Goal: Transaction & Acquisition: Purchase product/service

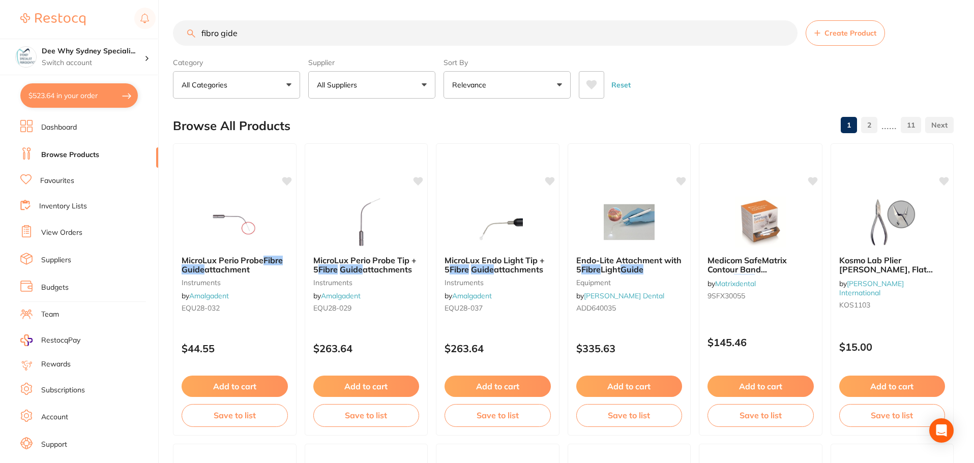
scroll to position [17, 0]
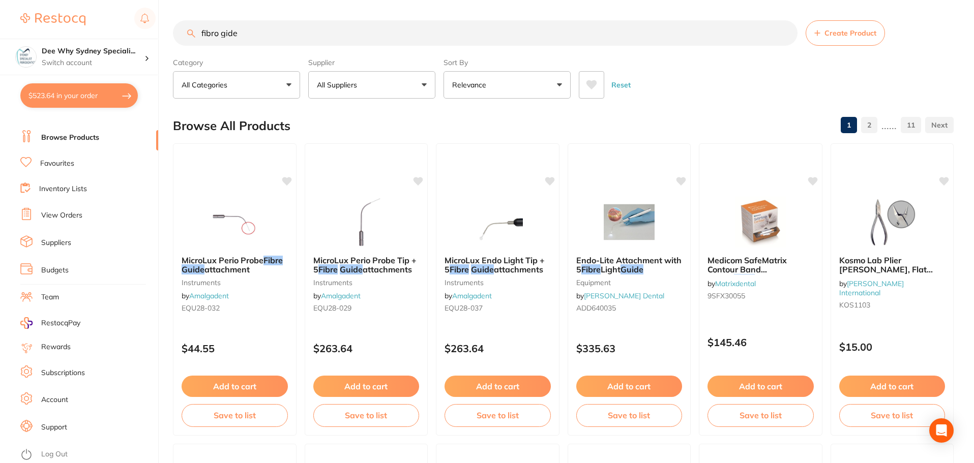
click at [89, 188] on li "Inventory Lists" at bounding box center [89, 190] width 138 height 14
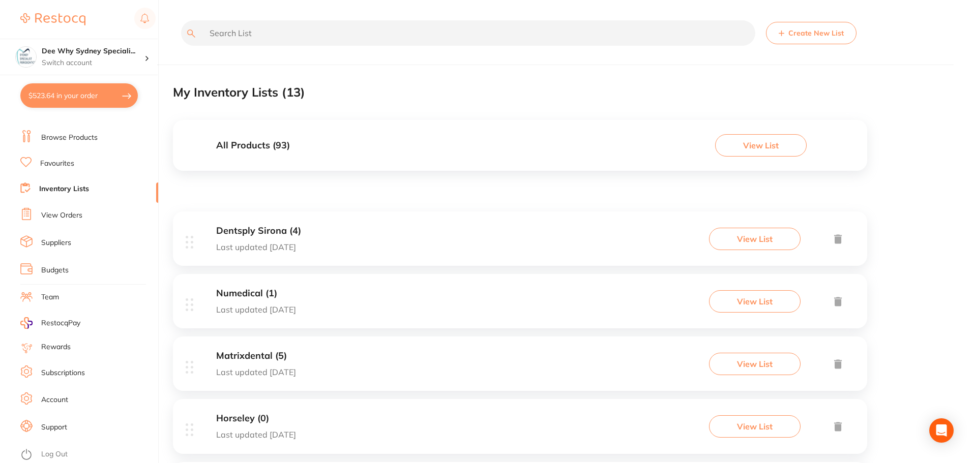
click at [250, 41] on input "text" at bounding box center [468, 32] width 574 height 25
click at [100, 137] on li "Browse Products" at bounding box center [89, 137] width 138 height 15
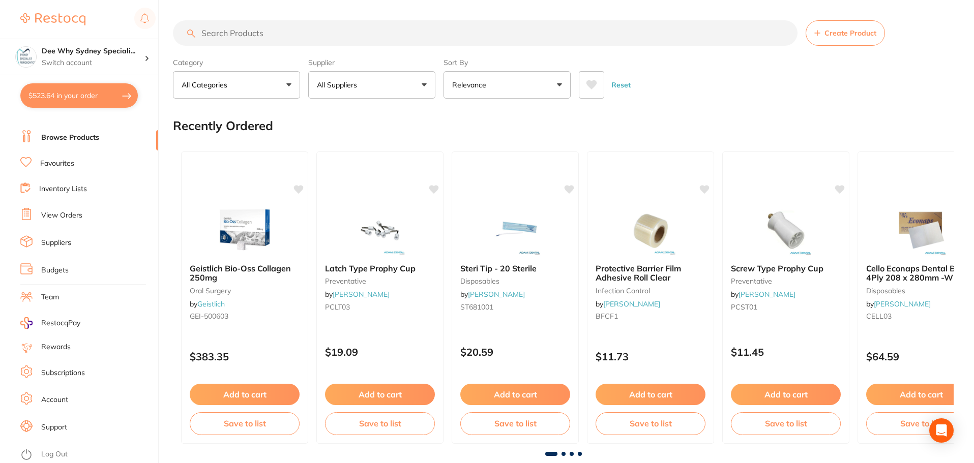
click at [315, 37] on input "search" at bounding box center [485, 32] width 624 height 25
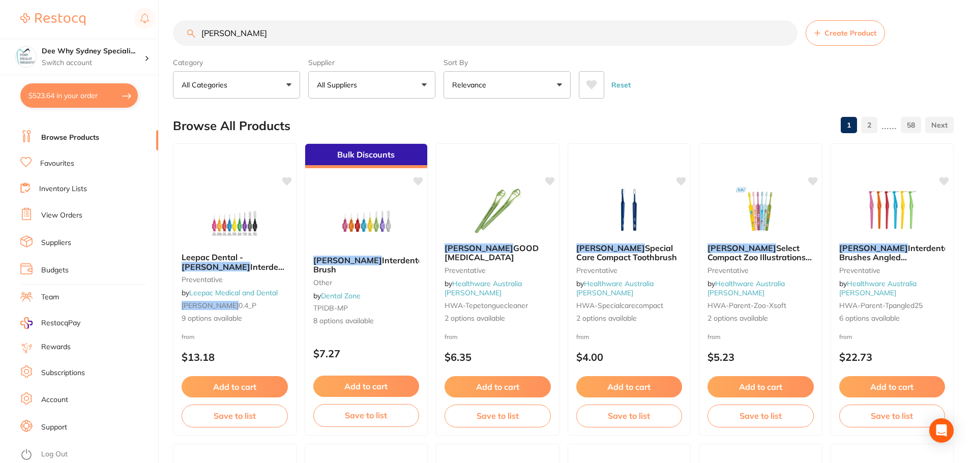
click at [398, 35] on input "[PERSON_NAME]" at bounding box center [485, 32] width 624 height 25
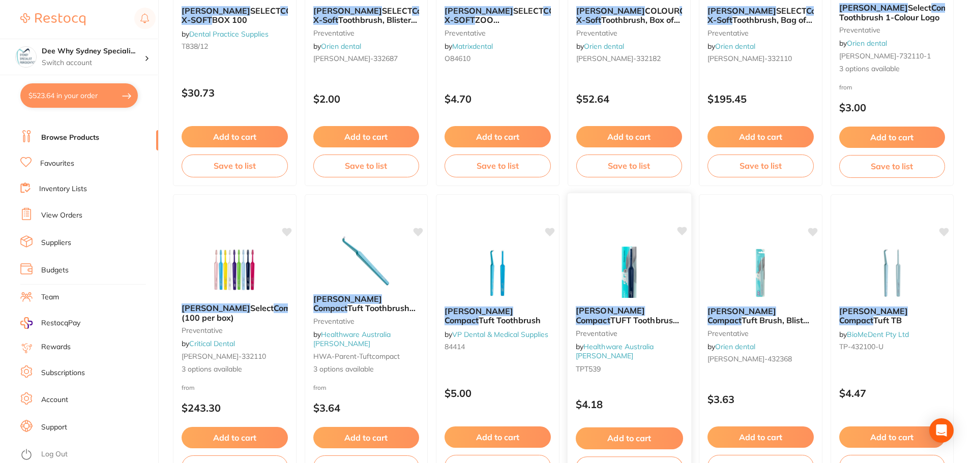
scroll to position [1169, 0]
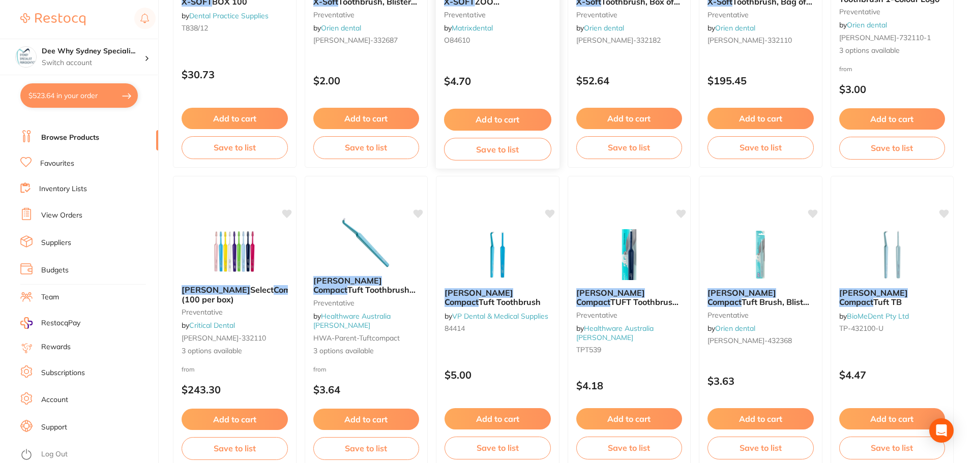
type input "[PERSON_NAME] compact soft"
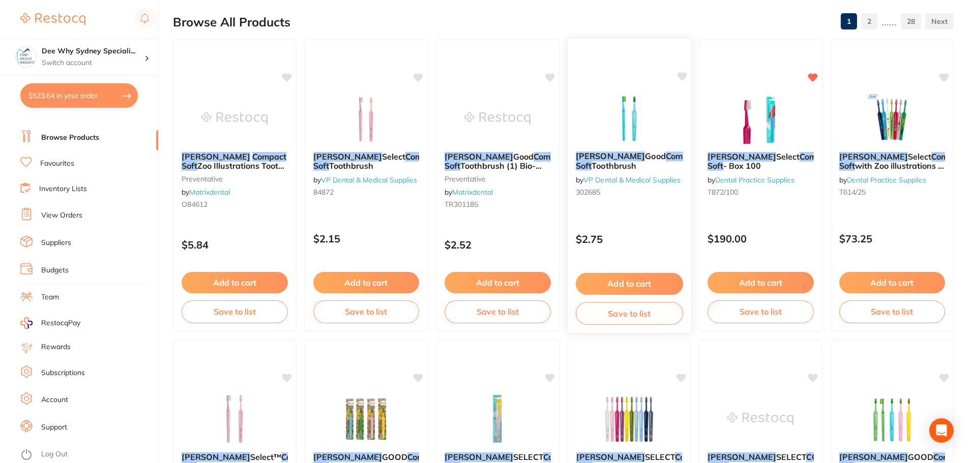
scroll to position [51, 0]
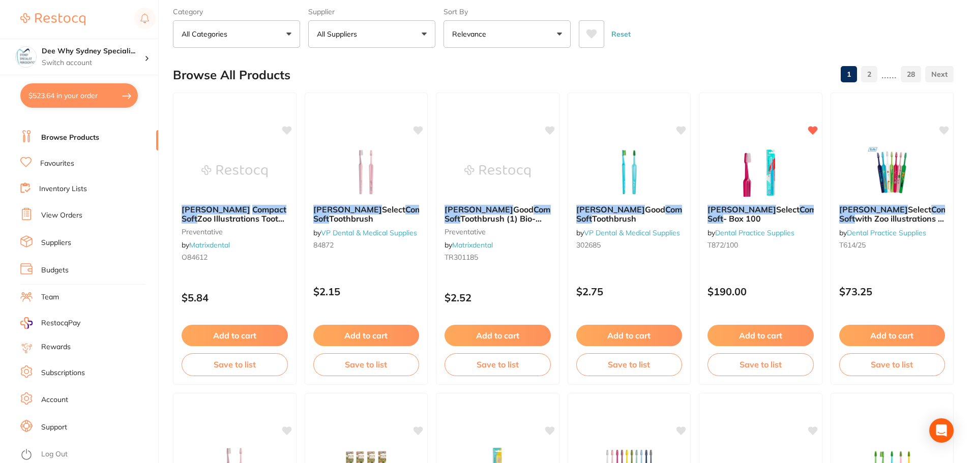
click at [344, 36] on p "All Suppliers" at bounding box center [339, 34] width 44 height 10
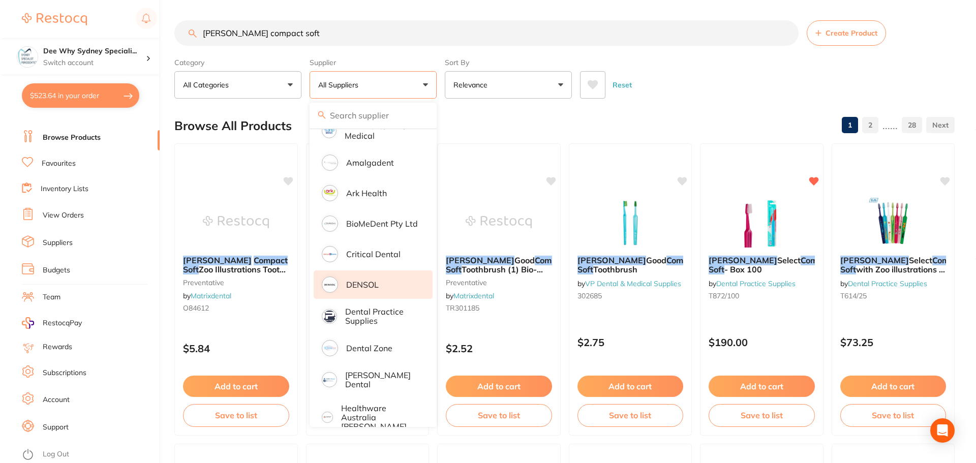
scroll to position [153, 0]
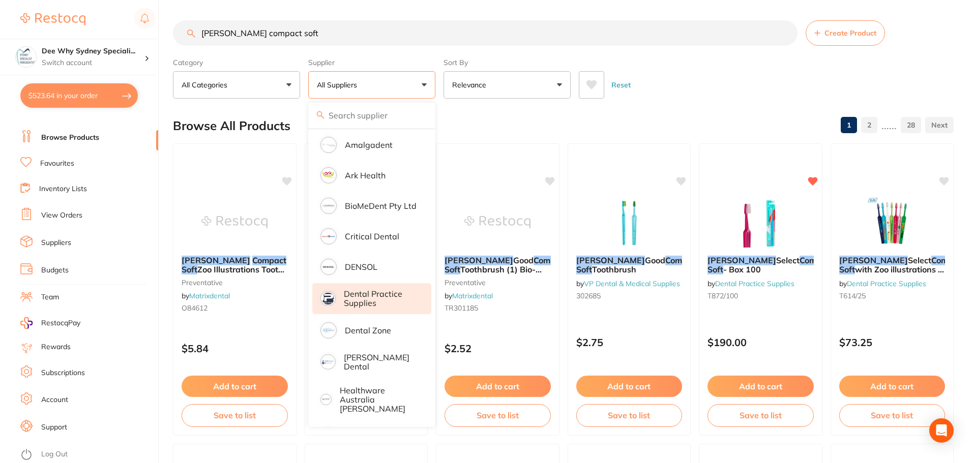
click at [376, 296] on p "Dental Practice Supplies" at bounding box center [380, 298] width 73 height 19
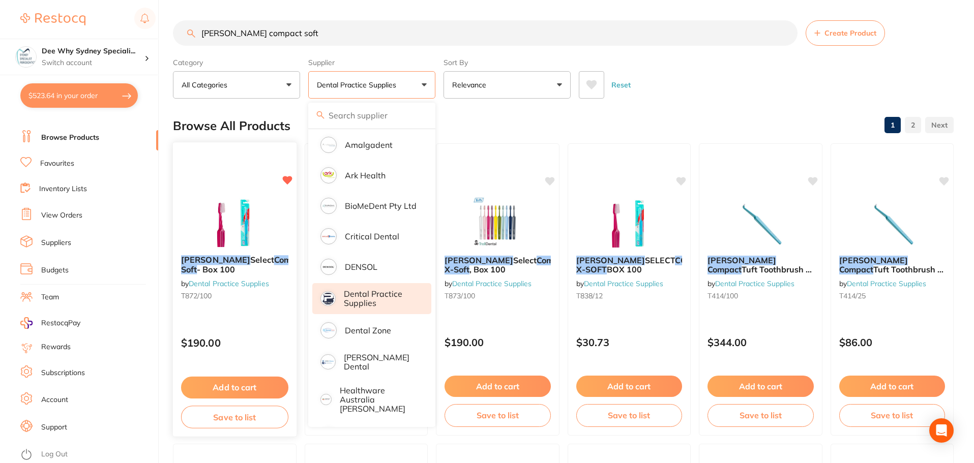
click at [274, 257] on em "Compact" at bounding box center [291, 260] width 35 height 10
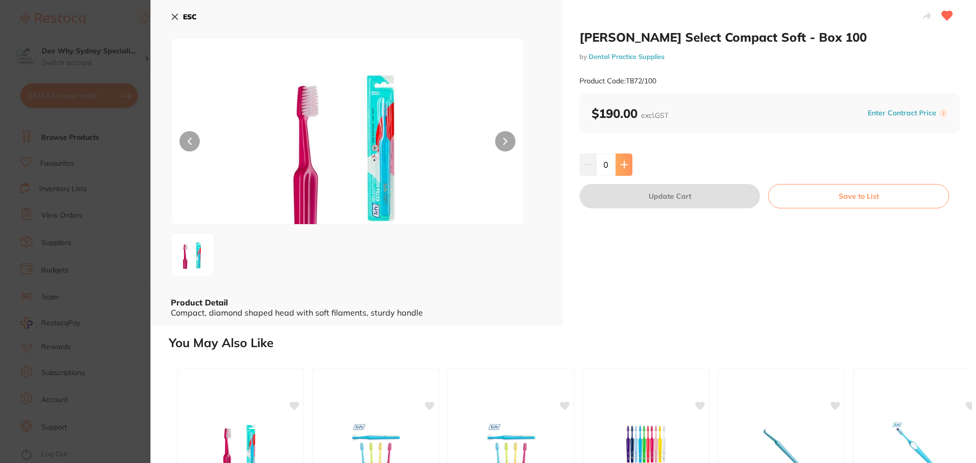
click at [627, 169] on button at bounding box center [624, 165] width 17 height 22
type input "1"
click at [739, 194] on button "Update Cart" at bounding box center [670, 196] width 180 height 24
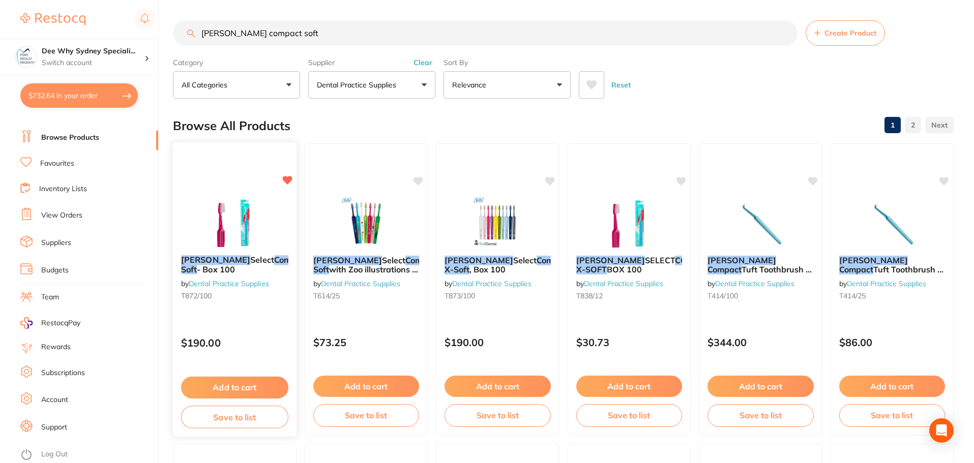
click at [239, 180] on div "[PERSON_NAME] Select Compact Soft - Box 100 by Dental Practice Supplies T872/10…" at bounding box center [234, 289] width 125 height 295
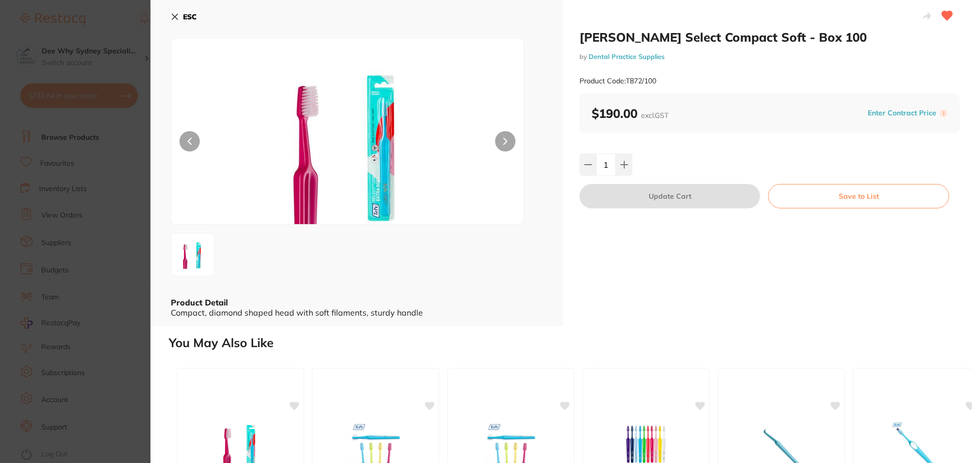
click at [787, 195] on button "Save to List" at bounding box center [858, 196] width 181 height 24
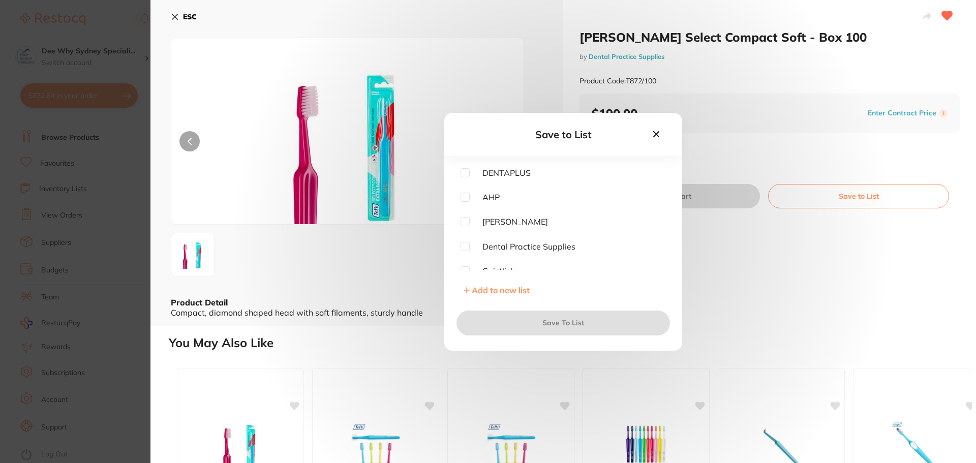
click at [468, 249] on input "checkbox" at bounding box center [465, 246] width 9 height 9
checkbox input "true"
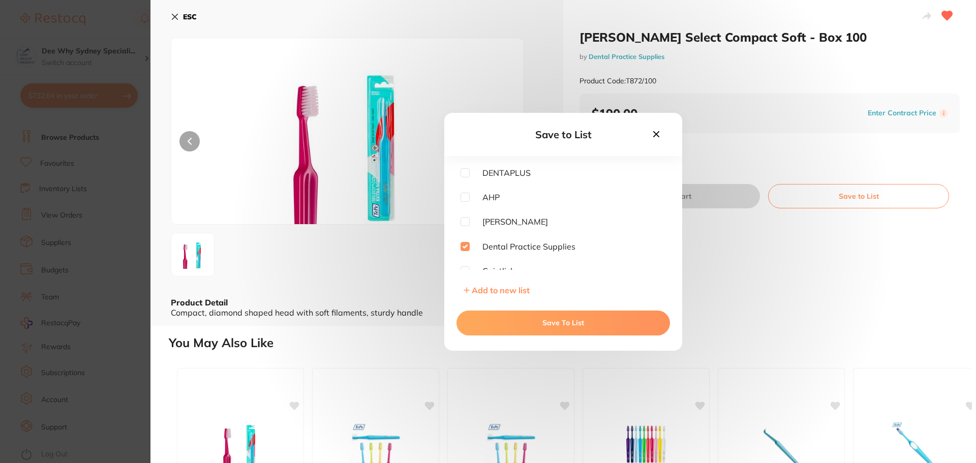
click at [502, 323] on button "Save To List" at bounding box center [564, 323] width 214 height 24
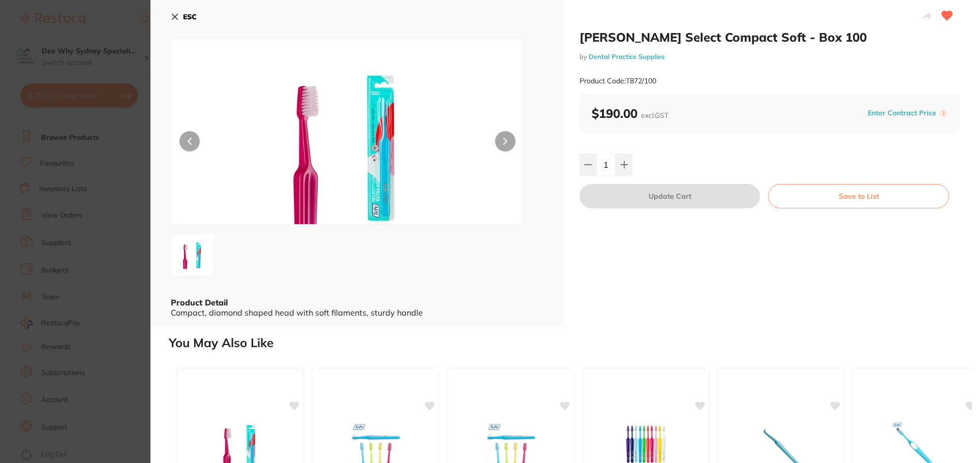
click at [174, 15] on icon at bounding box center [175, 17] width 8 height 8
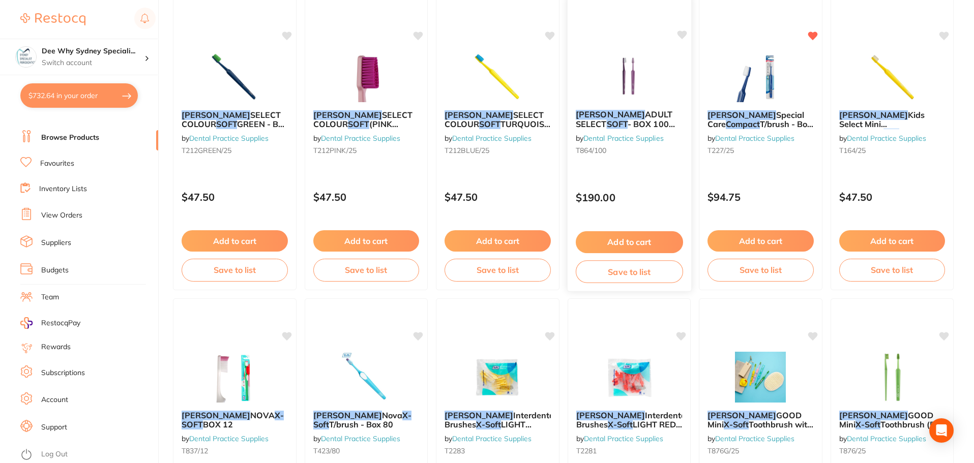
scroll to position [663, 0]
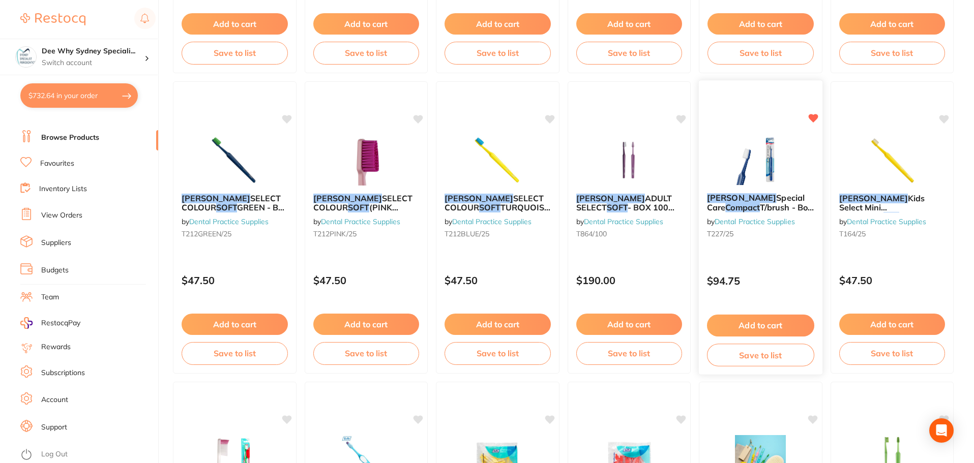
click at [775, 161] on img at bounding box center [760, 159] width 67 height 51
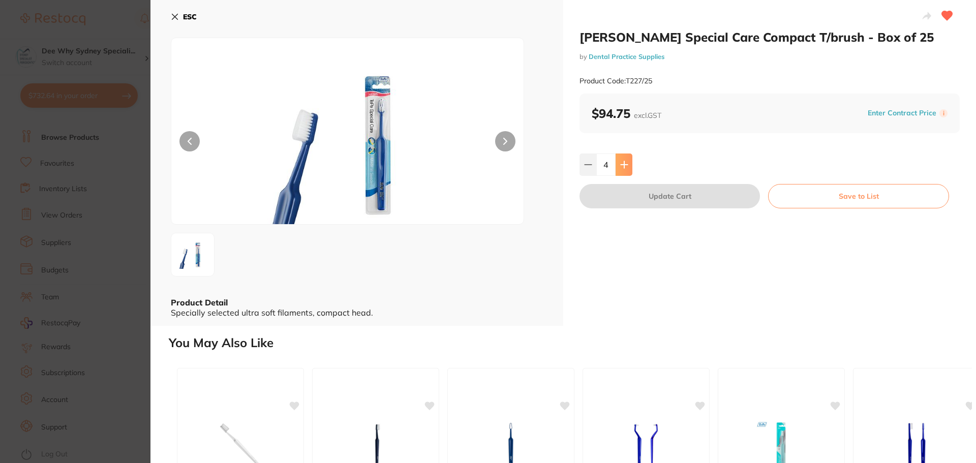
click at [620, 168] on icon at bounding box center [624, 165] width 8 height 8
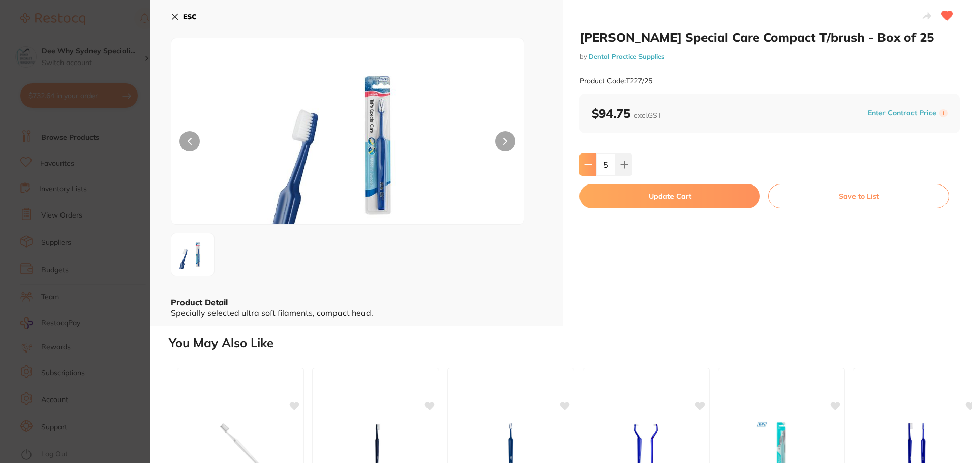
click at [591, 163] on button at bounding box center [588, 165] width 17 height 22
type input "4"
click at [634, 193] on button "Update Cart" at bounding box center [670, 196] width 180 height 24
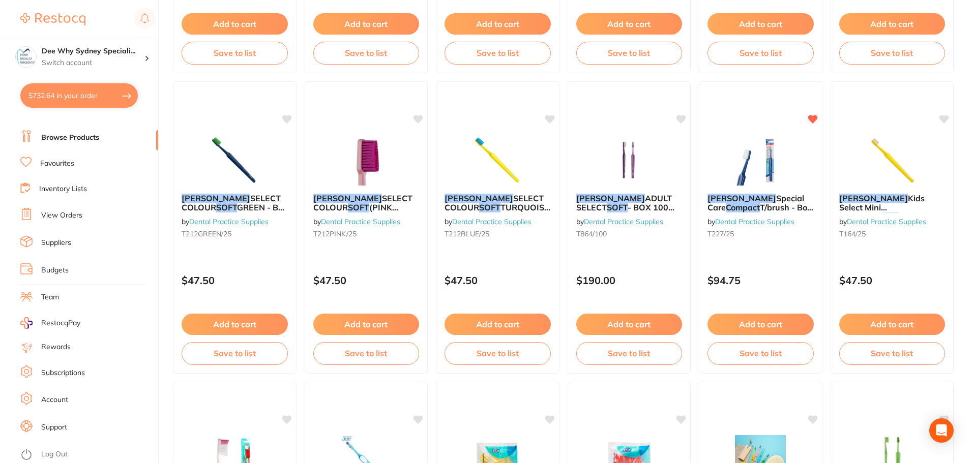
click at [54, 95] on button "$732.64 in your order" at bounding box center [78, 95] width 117 height 24
checkbox input "true"
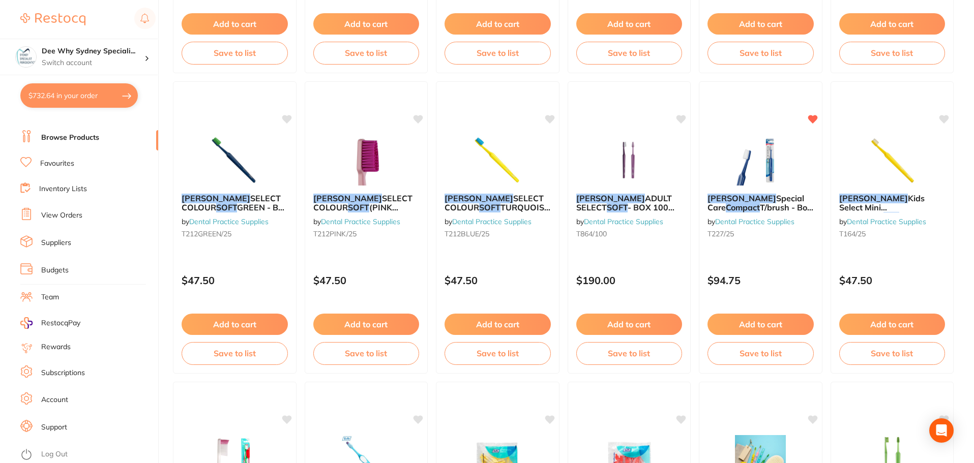
checkbox input "true"
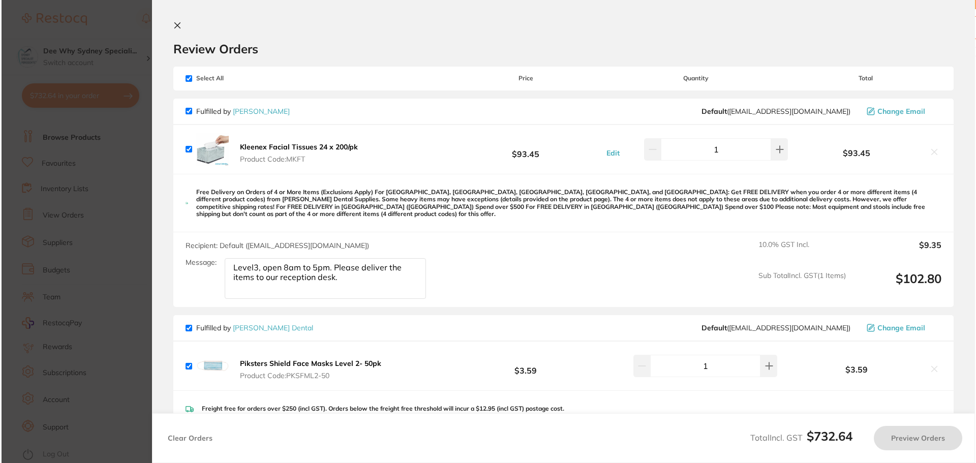
scroll to position [0, 0]
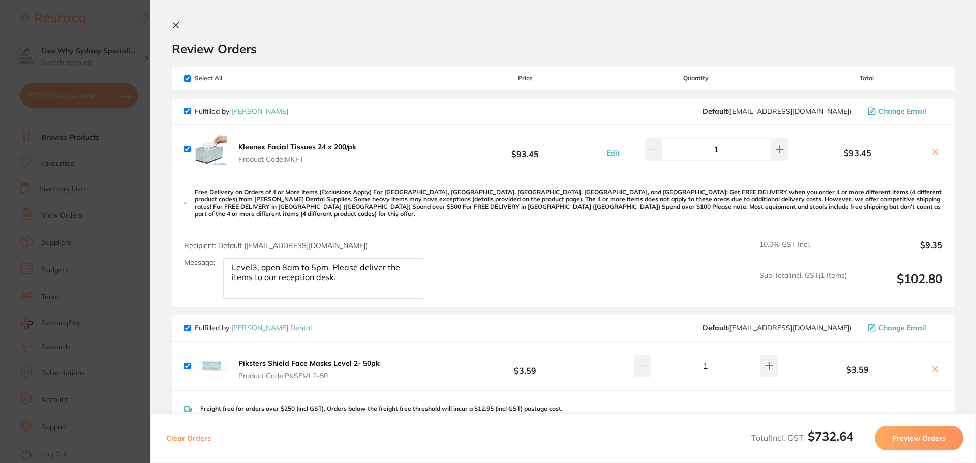
click at [191, 79] on span "Select All" at bounding box center [235, 78] width 102 height 7
click at [189, 78] on input "checkbox" at bounding box center [187, 78] width 7 height 7
checkbox input "false"
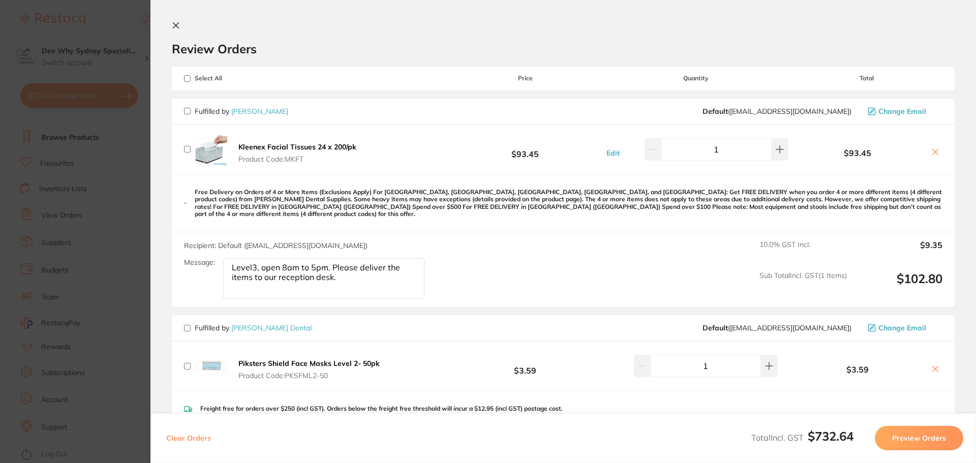
checkbox input "false"
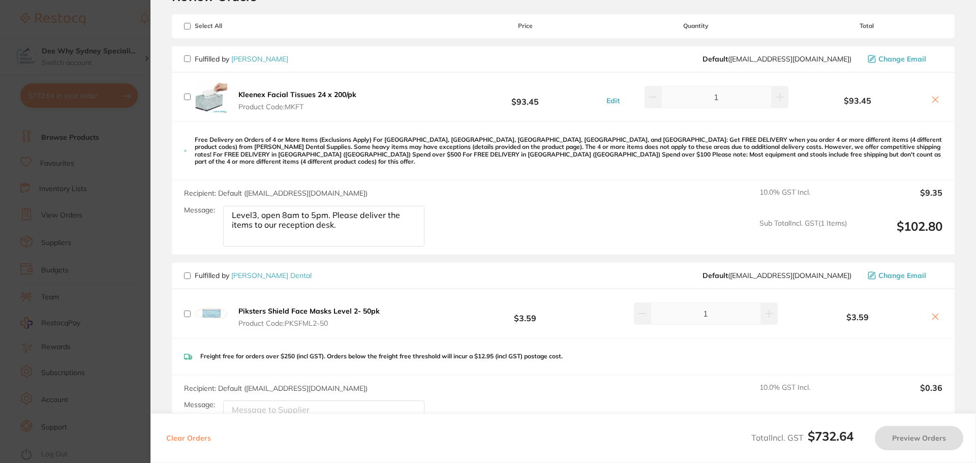
scroll to position [51, 0]
drag, startPoint x: 231, startPoint y: 208, endPoint x: 506, endPoint y: 257, distance: 279.7
click at [506, 257] on div "Fulfilled by [PERSON_NAME] Default ( [EMAIL_ADDRESS][DOMAIN_NAME] ) Change Emai…" at bounding box center [563, 354] width 783 height 612
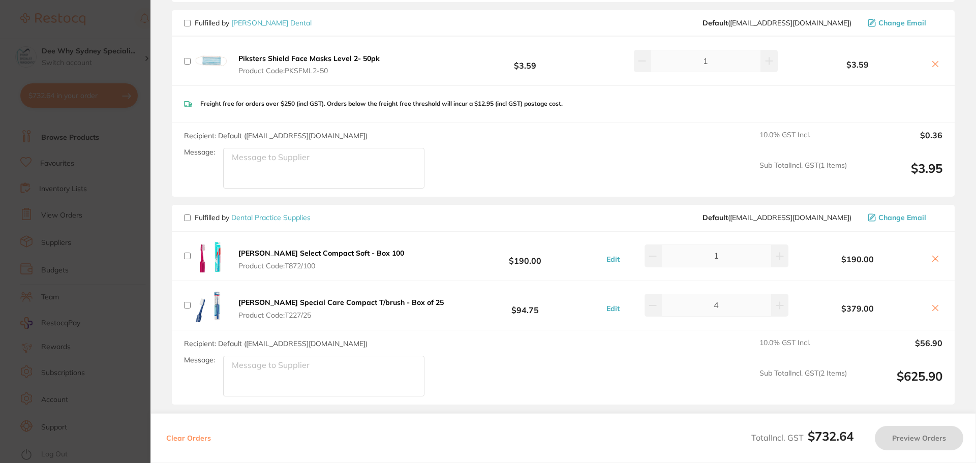
scroll to position [400, 0]
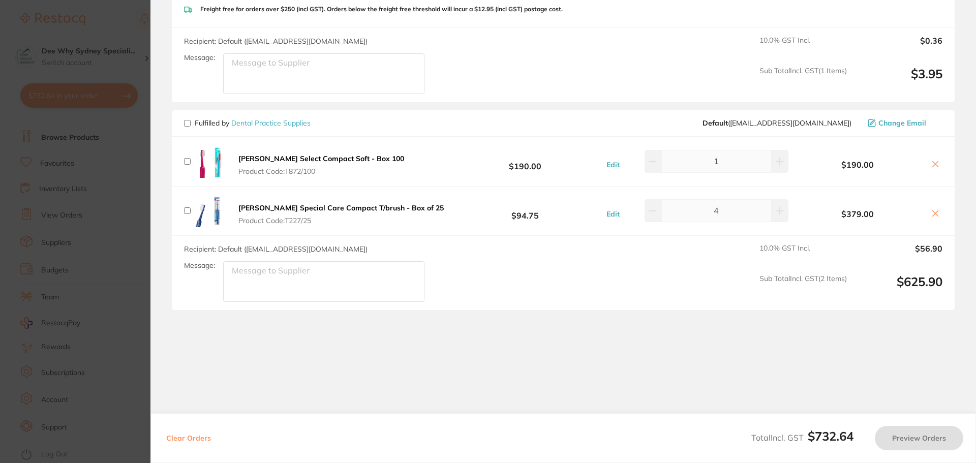
click at [317, 272] on textarea "Message:" at bounding box center [323, 281] width 201 height 41
click at [187, 120] on input "checkbox" at bounding box center [187, 123] width 7 height 7
checkbox input "true"
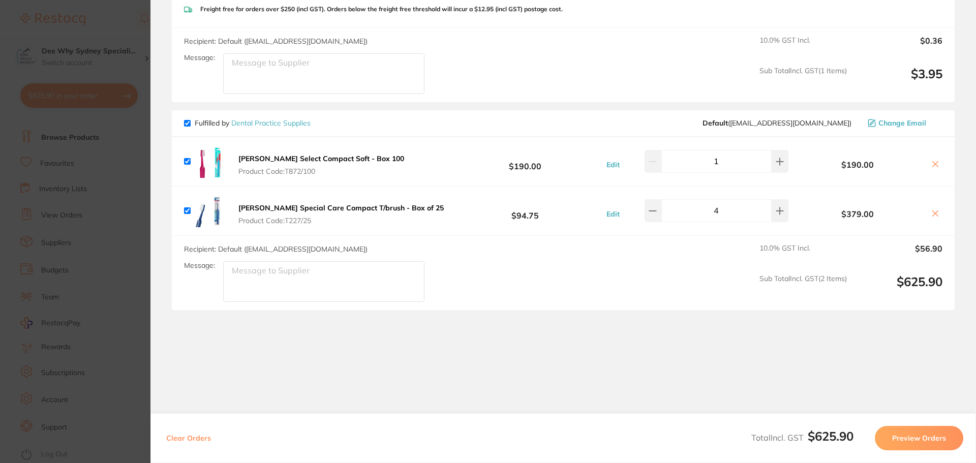
click at [268, 272] on textarea "Message:" at bounding box center [323, 281] width 201 height 41
paste textarea "Level3, open 8am to 5pm. Please deliver the items to our reception desk."
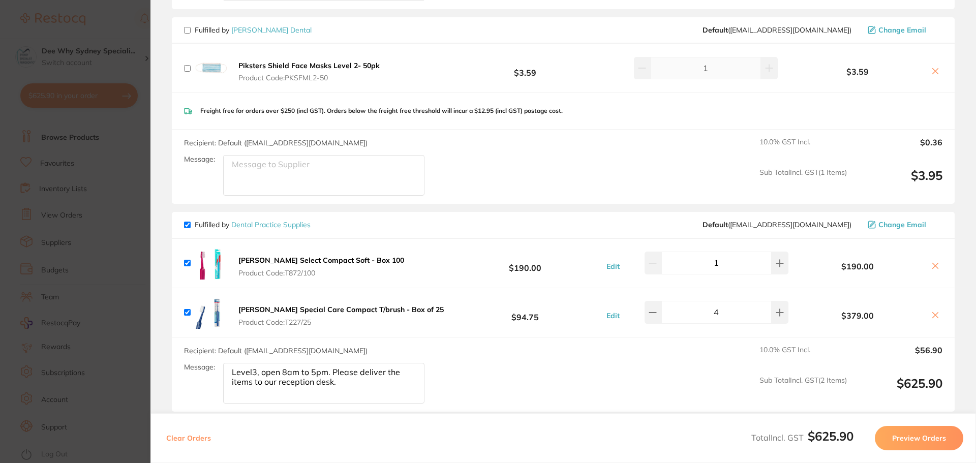
type textarea "Level3, open 8am to 5pm. Please deliver the items to our reception desk."
click at [922, 431] on button "Preview Orders" at bounding box center [919, 438] width 88 height 24
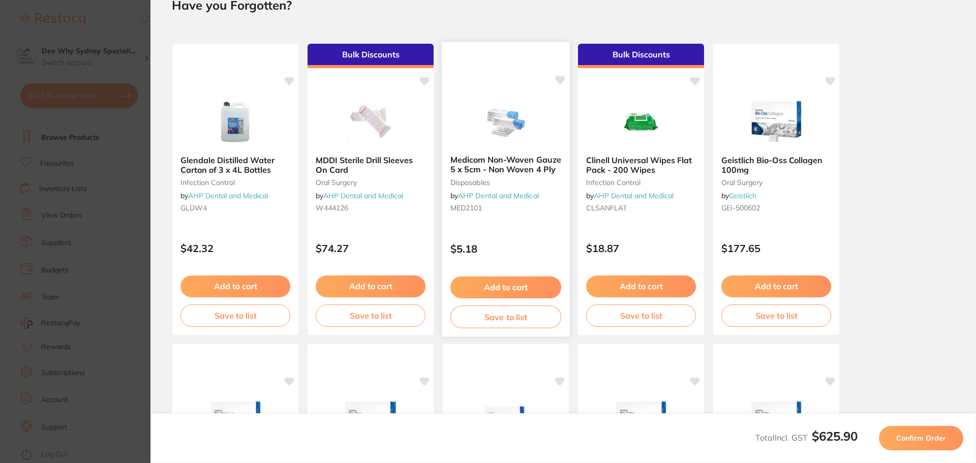
scroll to position [0, 0]
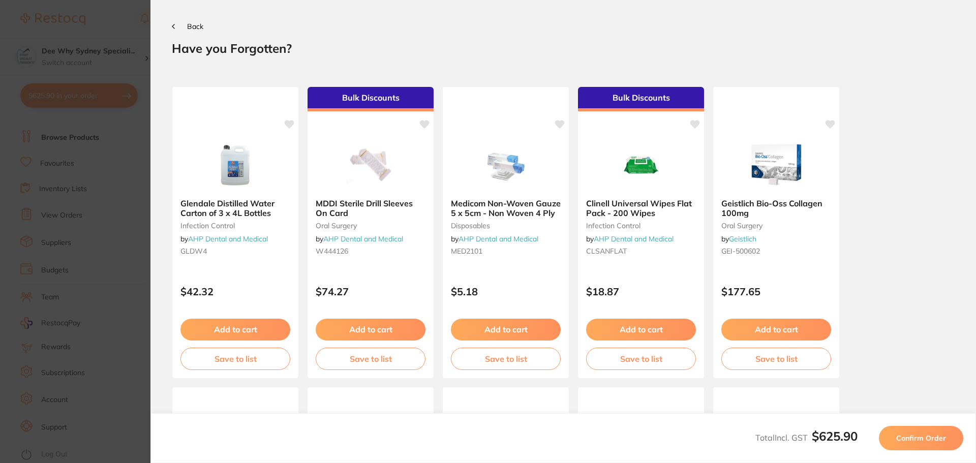
click at [920, 426] on button "Confirm Order" at bounding box center [921, 438] width 84 height 24
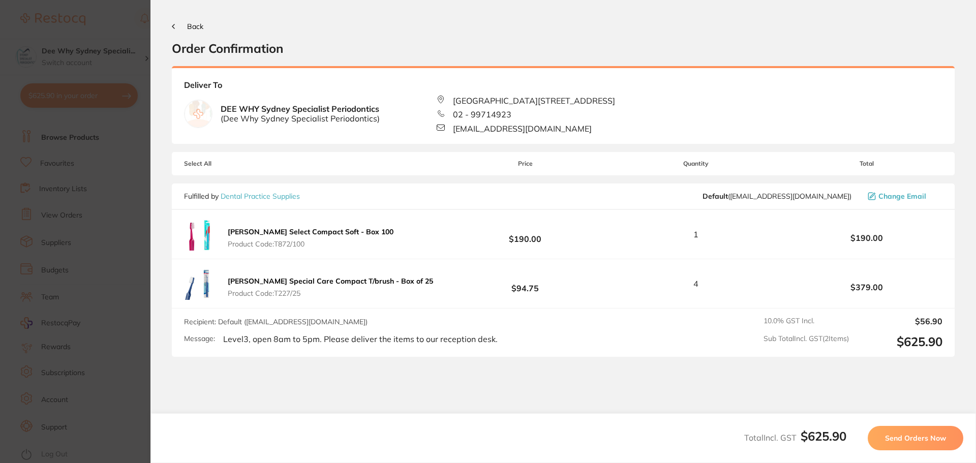
click at [177, 31] on button "Back" at bounding box center [188, 26] width 32 height 8
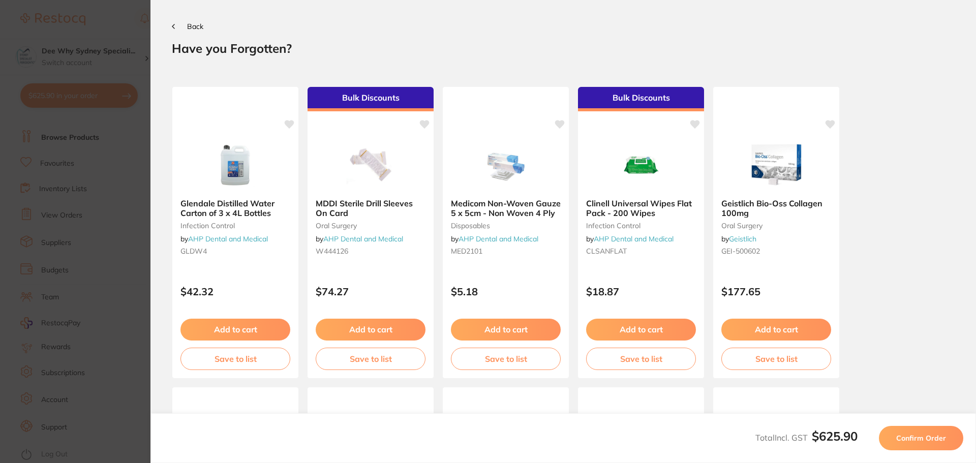
click at [177, 31] on button "Back" at bounding box center [188, 26] width 32 height 8
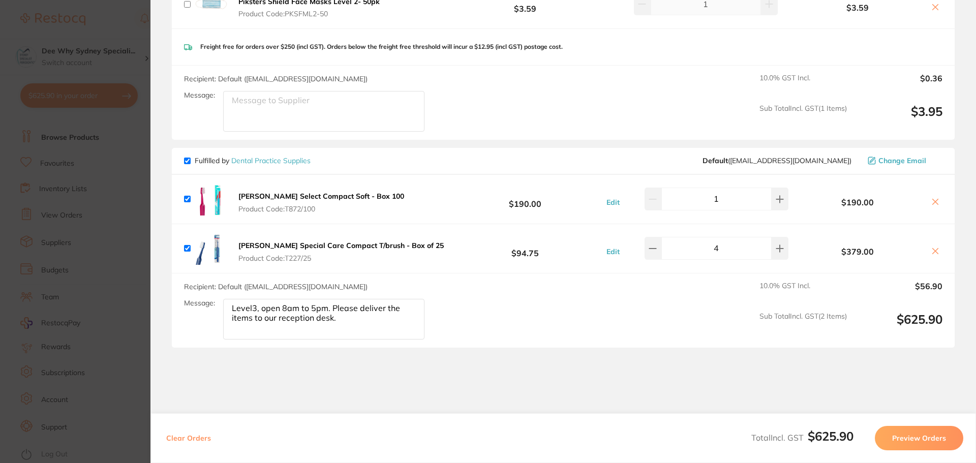
scroll to position [400, 0]
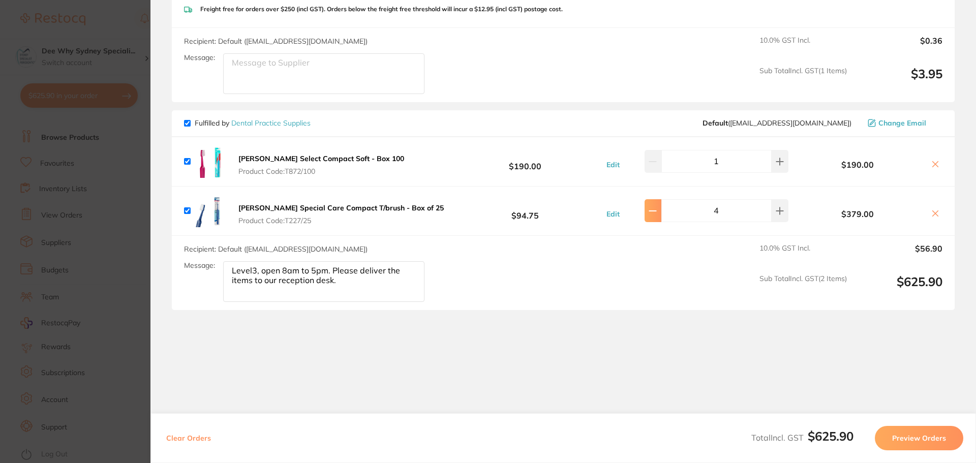
click at [655, 207] on icon at bounding box center [653, 211] width 8 height 8
type input "3"
click at [902, 433] on button "Preview Orders" at bounding box center [919, 438] width 88 height 24
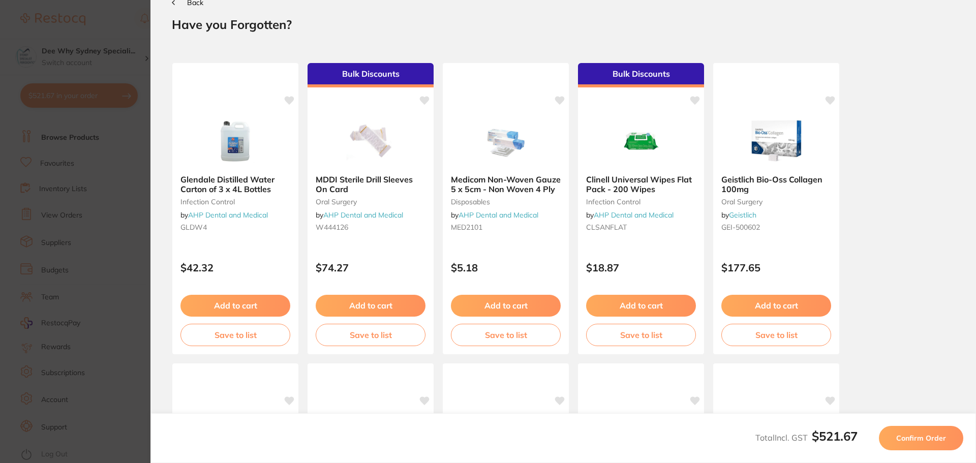
scroll to position [0, 0]
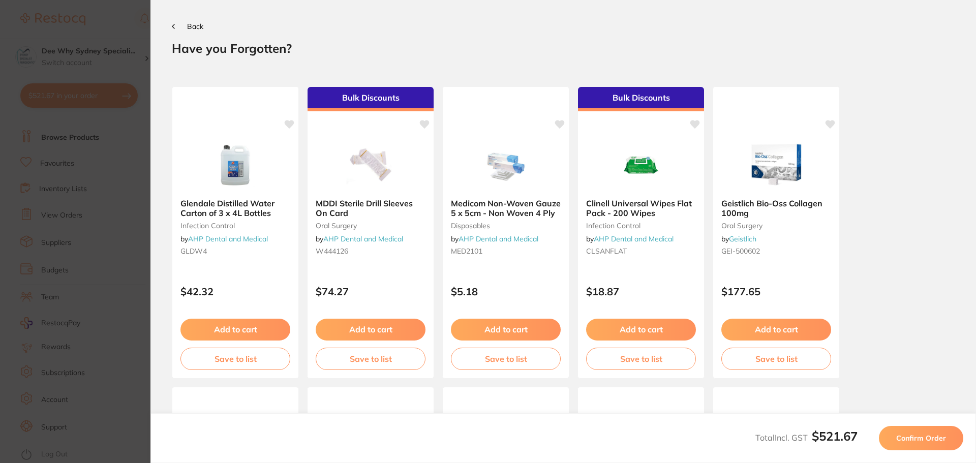
click at [912, 444] on button "Confirm Order" at bounding box center [921, 438] width 84 height 24
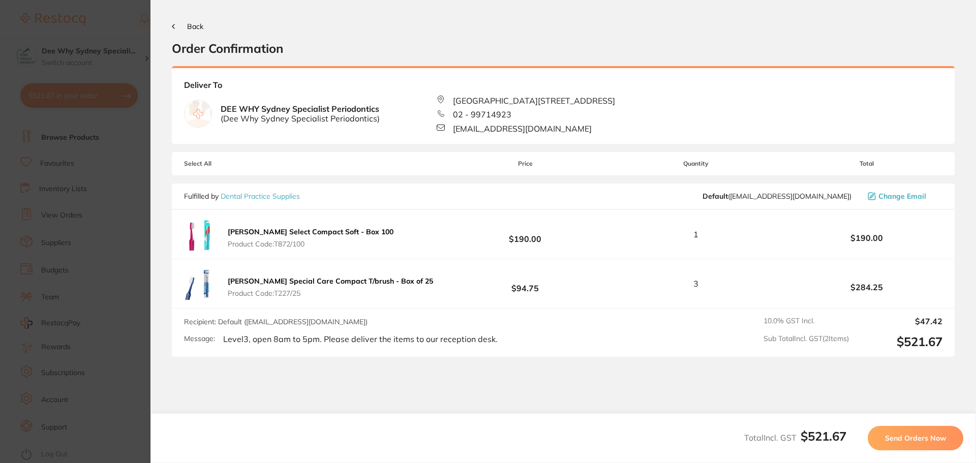
drag, startPoint x: 912, startPoint y: 434, endPoint x: 915, endPoint y: 420, distance: 13.5
click at [912, 434] on span "Send Orders Now" at bounding box center [915, 438] width 61 height 9
